Goal: Task Accomplishment & Management: Use online tool/utility

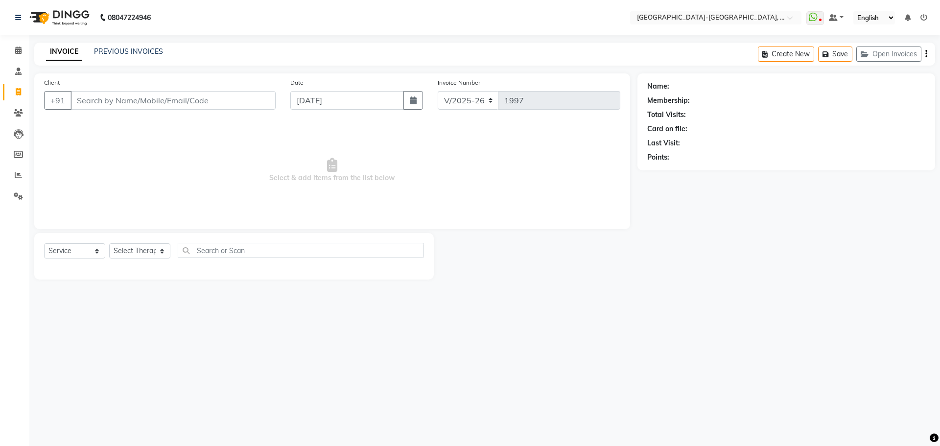
select select "5851"
select select "service"
click at [140, 254] on select "Select Therapist Adakho Bone Hridziia Hriidziio Iris Katene Kholu Mayio Mohit M…" at bounding box center [139, 250] width 61 height 15
select select "66850"
click at [109, 243] on select "Select Therapist Adakho Bone Hridziia Hriidziio Iris Katene Kholu Mayio Mohit M…" at bounding box center [139, 250] width 61 height 15
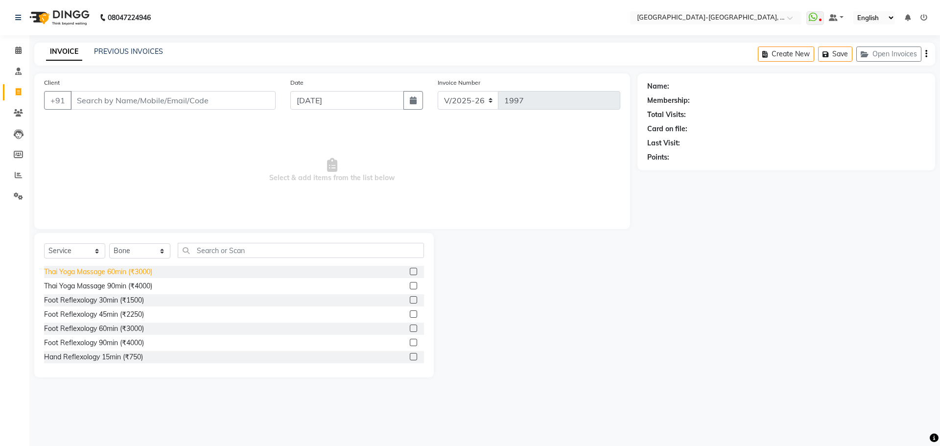
click at [107, 272] on div "Thai Yoga Massage 60min (₹3000)" at bounding box center [98, 272] width 108 height 10
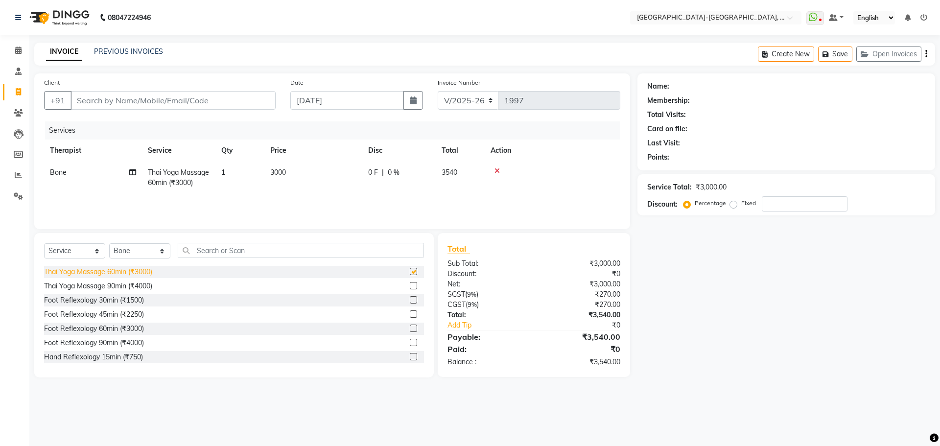
checkbox input "false"
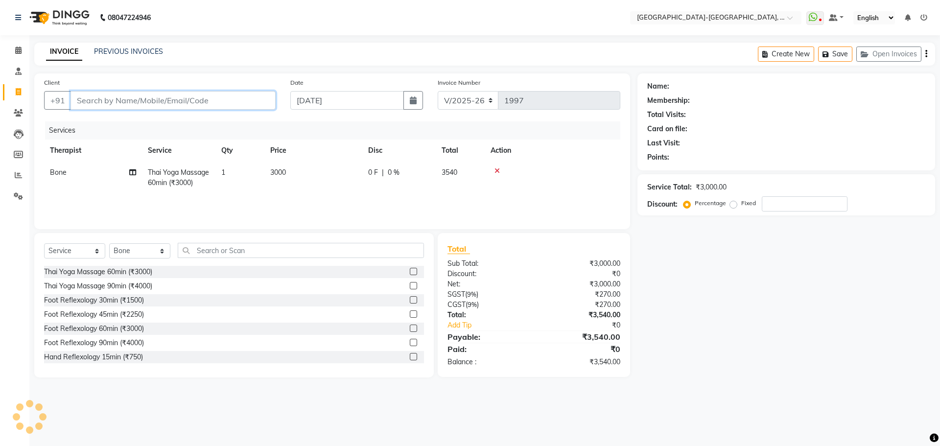
click at [239, 101] on input "Client" at bounding box center [173, 100] width 205 height 19
type input "m"
type input "0"
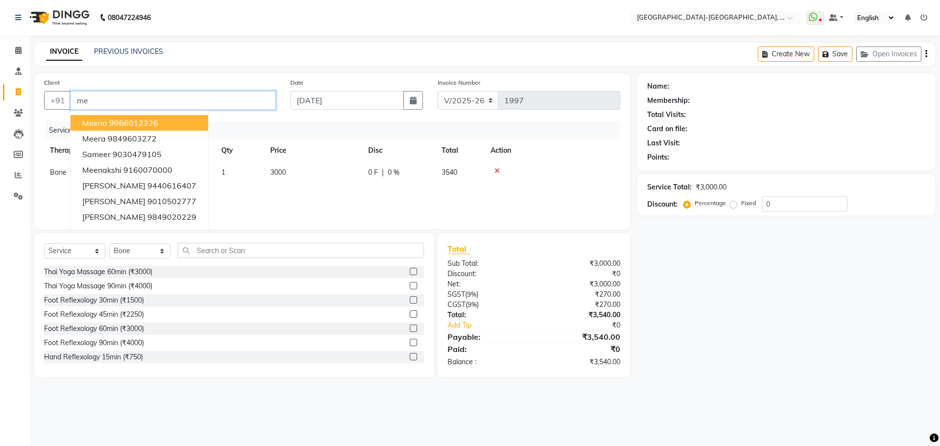
type input "m"
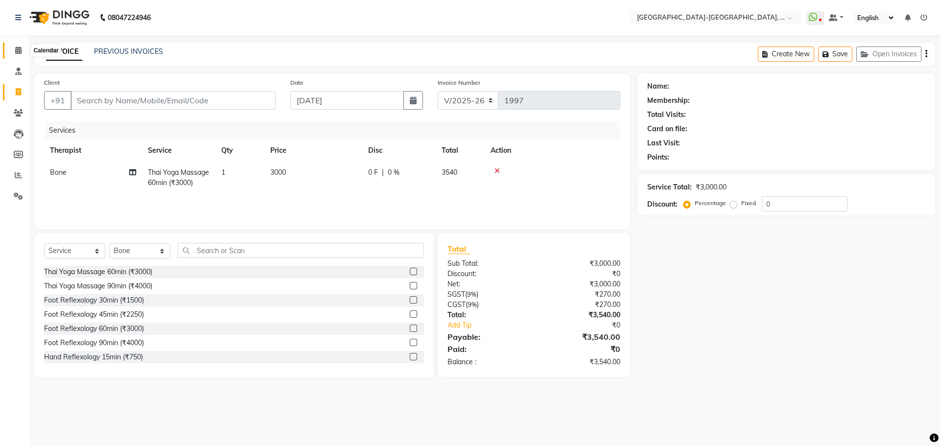
click at [14, 46] on span at bounding box center [18, 50] width 17 height 11
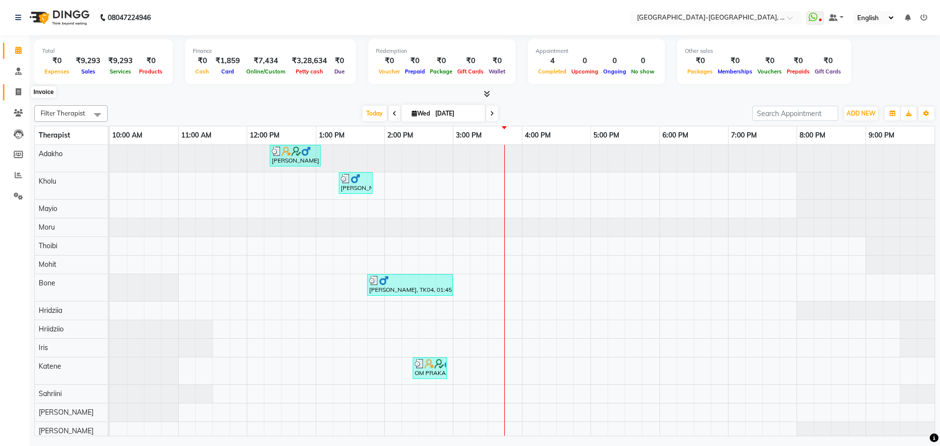
click at [13, 88] on span at bounding box center [18, 92] width 17 height 11
select select "service"
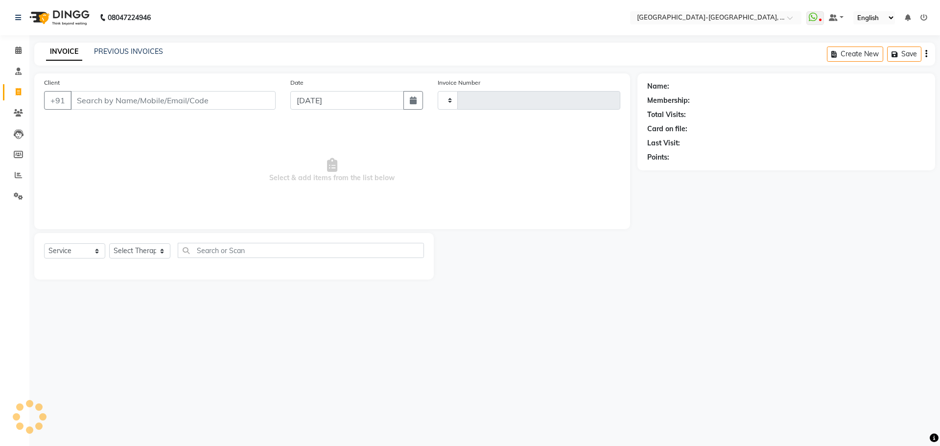
type input "1997"
select select "5851"
click at [892, 55] on button "Open Invoices" at bounding box center [888, 54] width 65 height 15
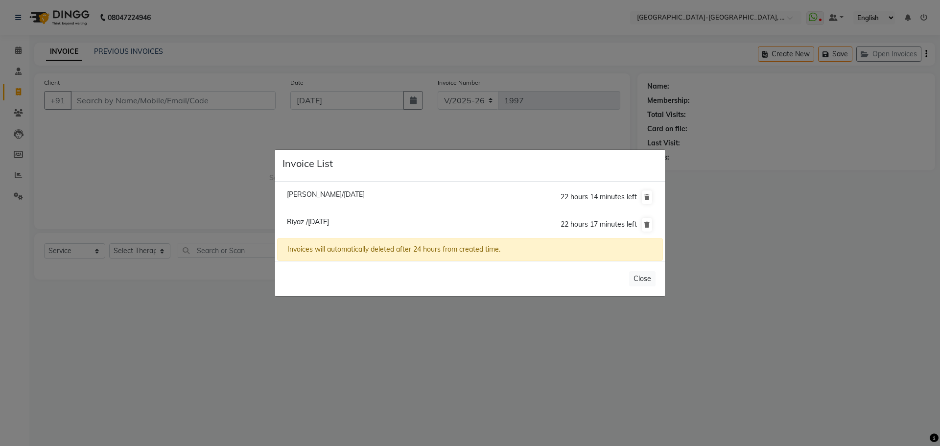
click at [350, 196] on span "[PERSON_NAME]/[DATE]" at bounding box center [326, 194] width 78 height 9
type input "9440227586"
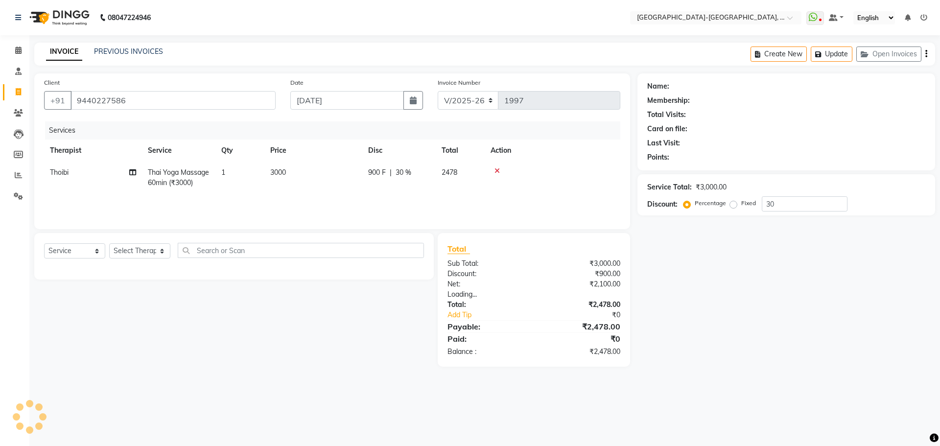
type input "0"
select select "1: Object"
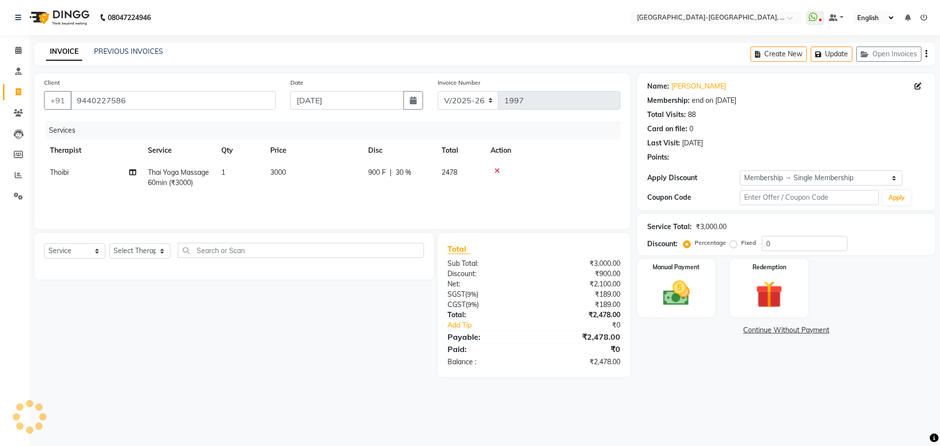
type input "30"
click at [71, 163] on td "Thoibi" at bounding box center [93, 178] width 98 height 32
select select "49851"
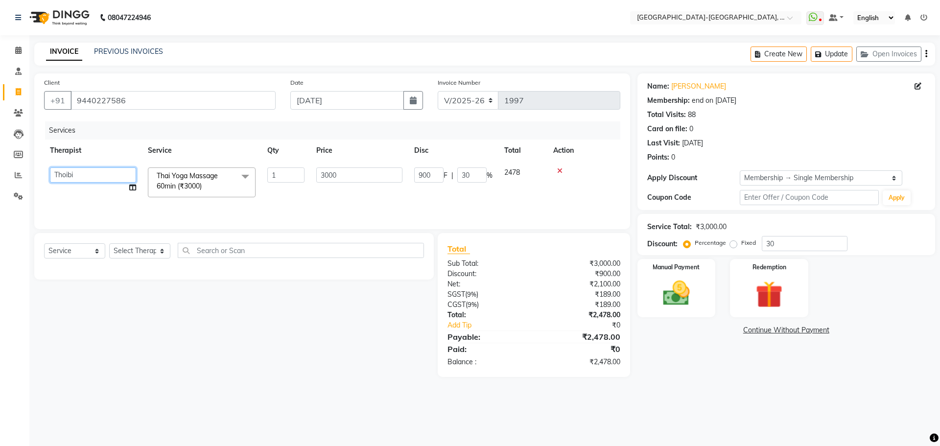
click at [71, 178] on select "Adakho Bone Hridziia Hriidziio Iris Katene Kholu [PERSON_NAME] Moru Sahriini [P…" at bounding box center [93, 174] width 86 height 15
select select "66850"
click at [693, 290] on img at bounding box center [677, 293] width 46 height 32
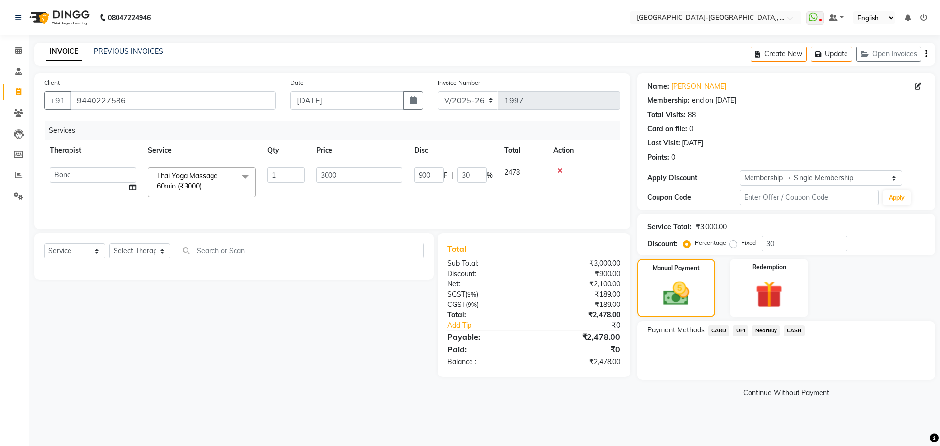
click at [744, 329] on span "UPI" at bounding box center [740, 330] width 15 height 11
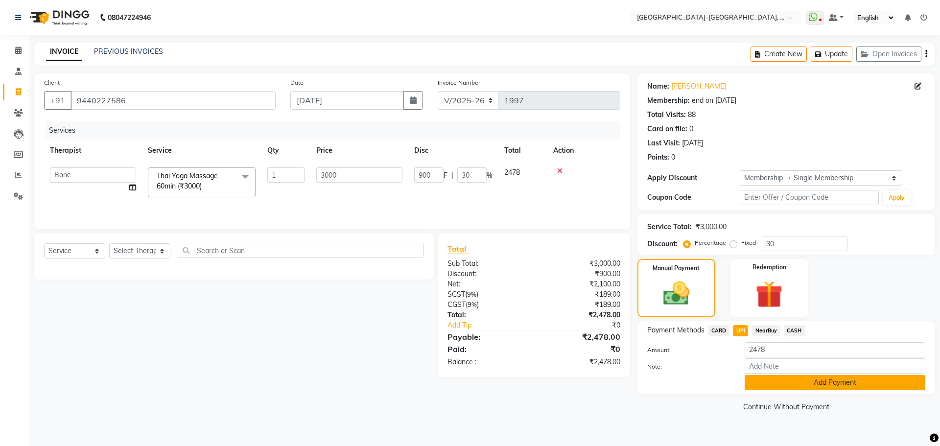
click at [772, 384] on button "Add Payment" at bounding box center [835, 382] width 181 height 15
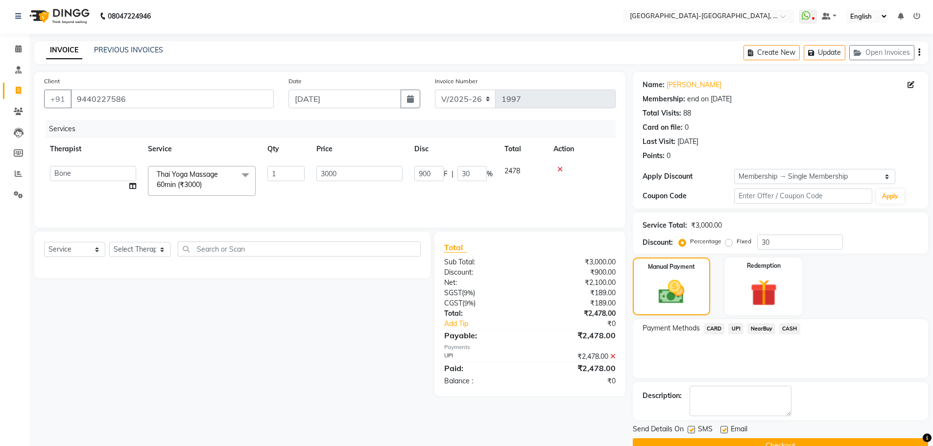
scroll to position [24, 0]
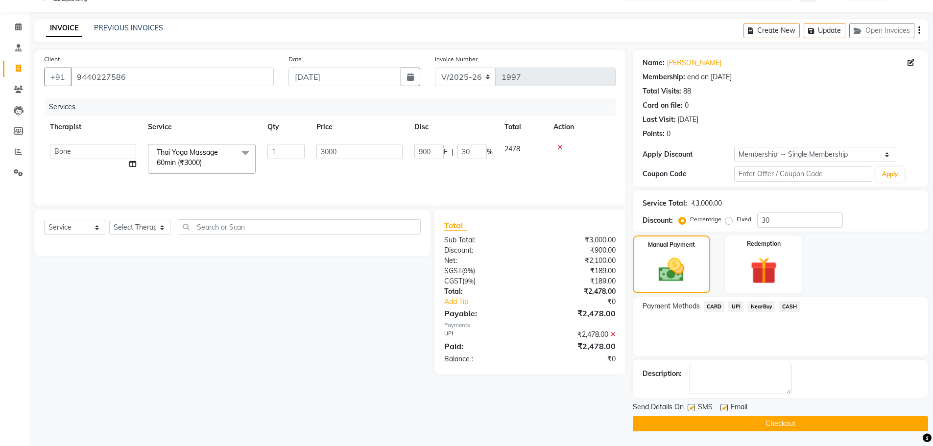
click at [774, 424] on button "Checkout" at bounding box center [780, 423] width 295 height 15
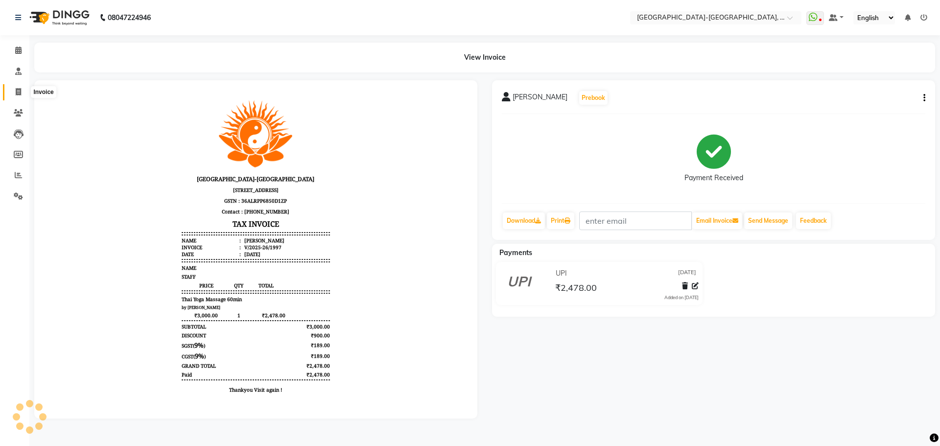
click at [11, 91] on span at bounding box center [18, 92] width 17 height 11
select select "service"
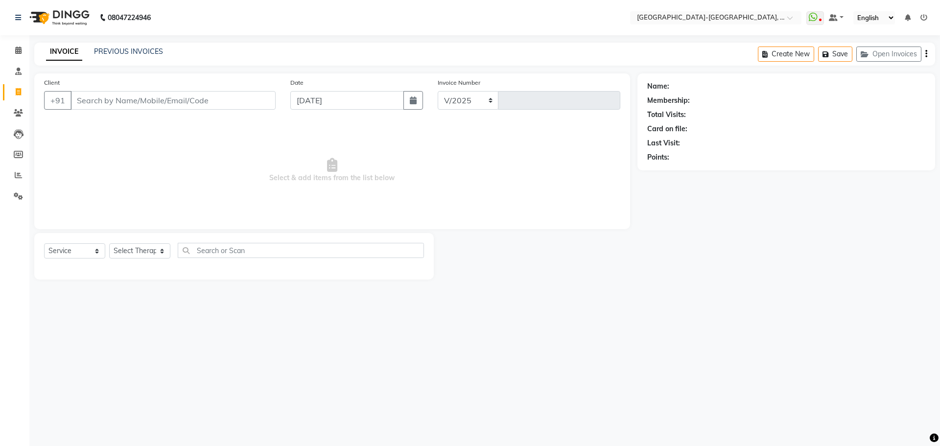
select select "5851"
type input "1998"
click at [169, 54] on div "INVOICE PREVIOUS INVOICES" at bounding box center [104, 52] width 141 height 11
click at [150, 50] on link "PREVIOUS INVOICES" at bounding box center [128, 51] width 69 height 9
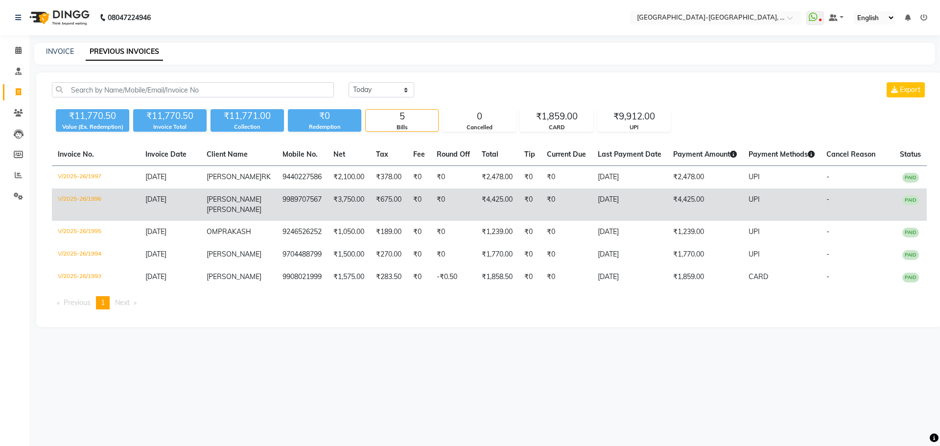
click at [238, 196] on span "[PERSON_NAME]" at bounding box center [234, 199] width 55 height 9
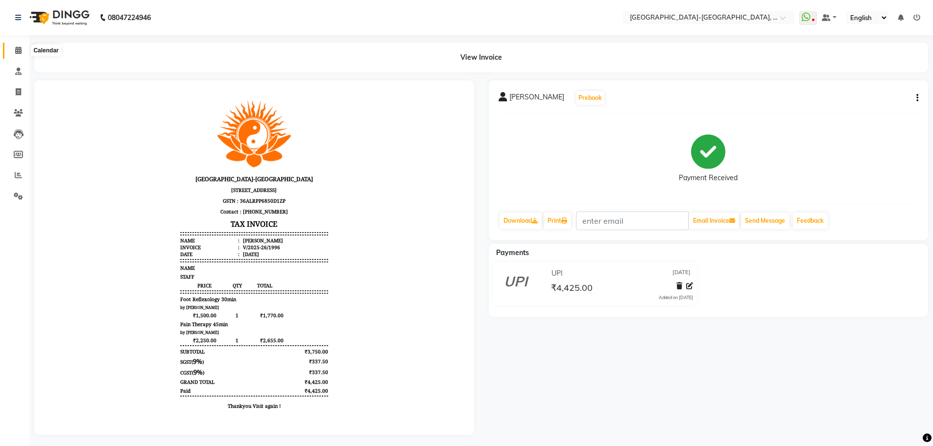
click at [19, 47] on icon at bounding box center [18, 50] width 6 height 7
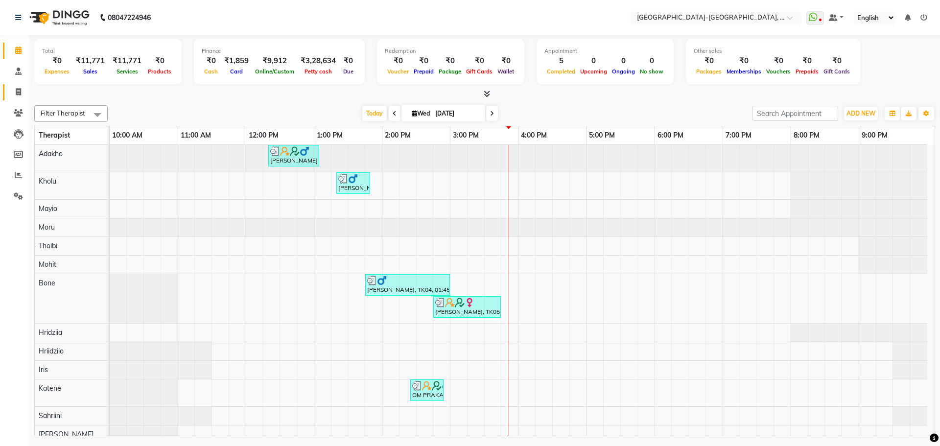
click at [22, 85] on link "Invoice" at bounding box center [15, 92] width 24 height 16
select select "5851"
select select "service"
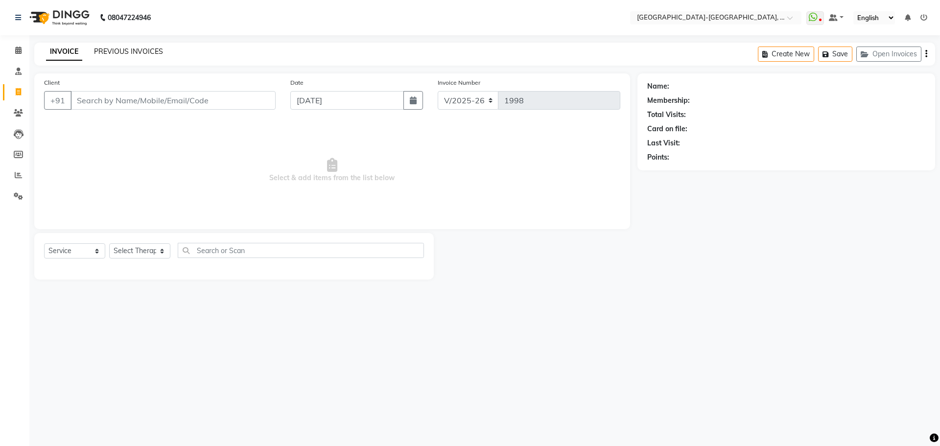
click at [141, 50] on link "PREVIOUS INVOICES" at bounding box center [128, 51] width 69 height 9
